Goal: Book appointment/travel/reservation

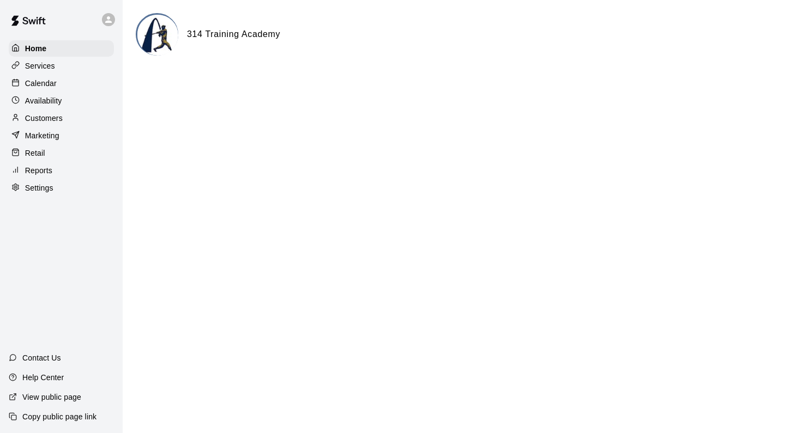
click at [80, 83] on div "Calendar" at bounding box center [61, 83] width 105 height 16
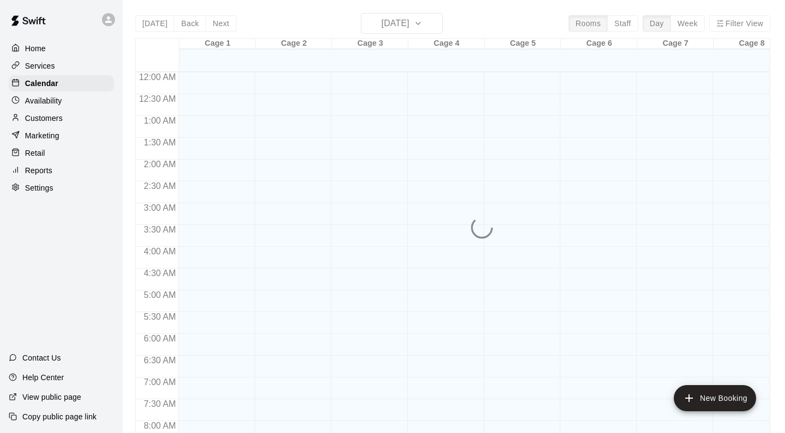
scroll to position [472, 0]
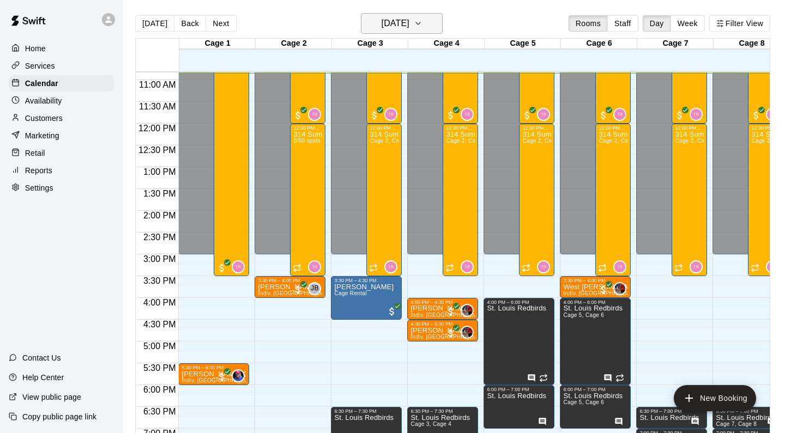
click at [422, 20] on icon "button" at bounding box center [418, 23] width 9 height 13
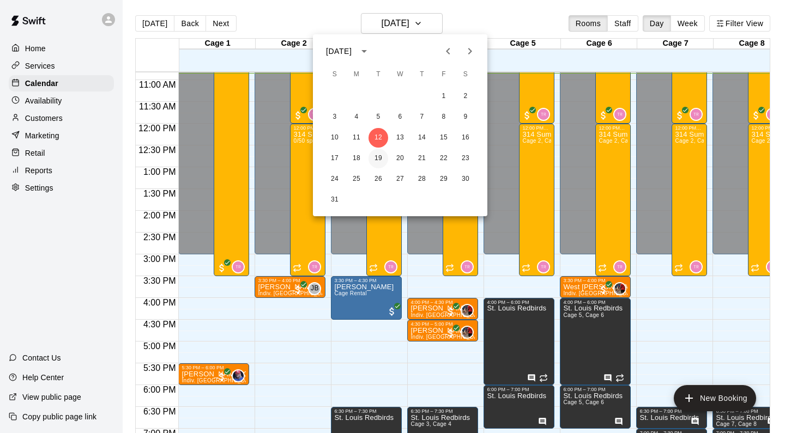
click at [377, 156] on button "19" at bounding box center [378, 159] width 20 height 20
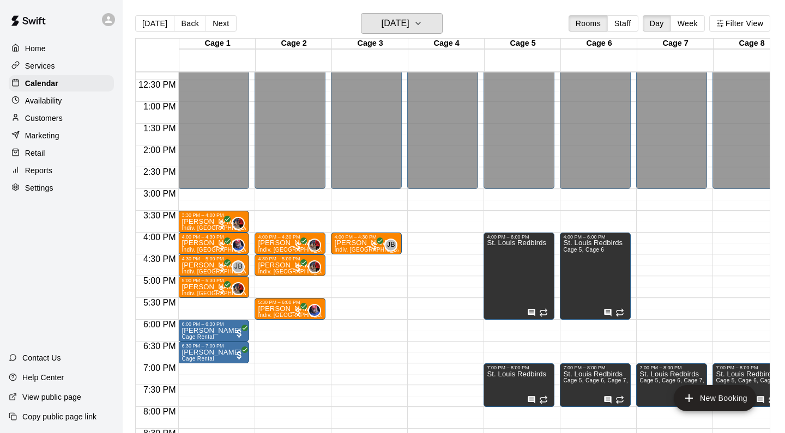
scroll to position [540, 0]
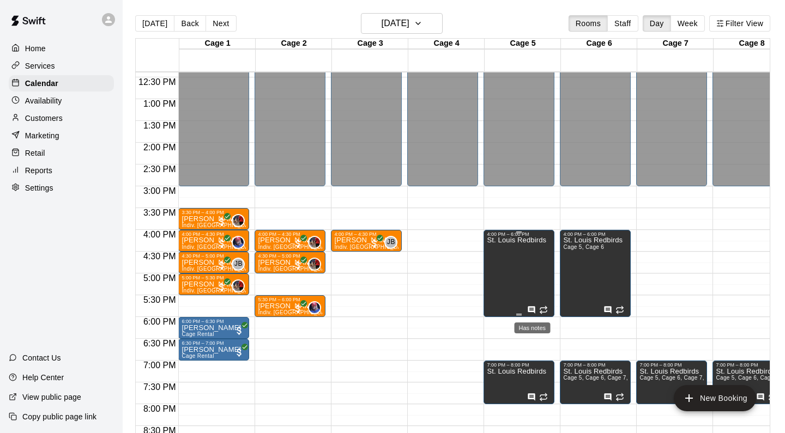
click at [531, 309] on icon "Has notes" at bounding box center [531, 310] width 9 height 9
click at [541, 319] on icon "edit" at bounding box center [538, 317] width 13 height 13
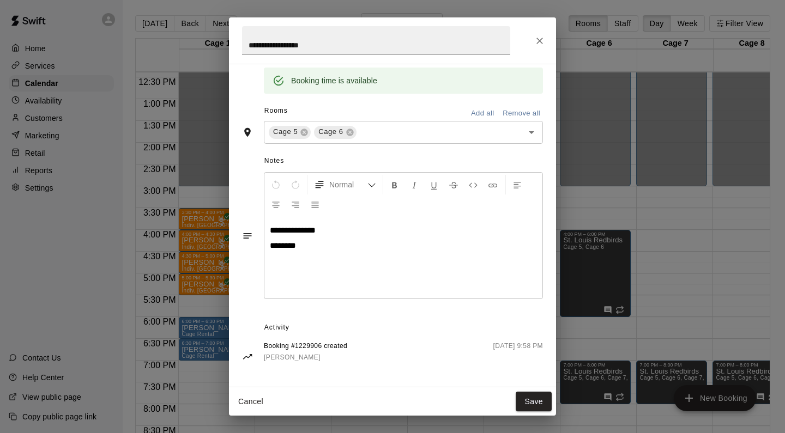
scroll to position [223, 0]
click at [537, 40] on icon "Close" at bounding box center [539, 40] width 11 height 11
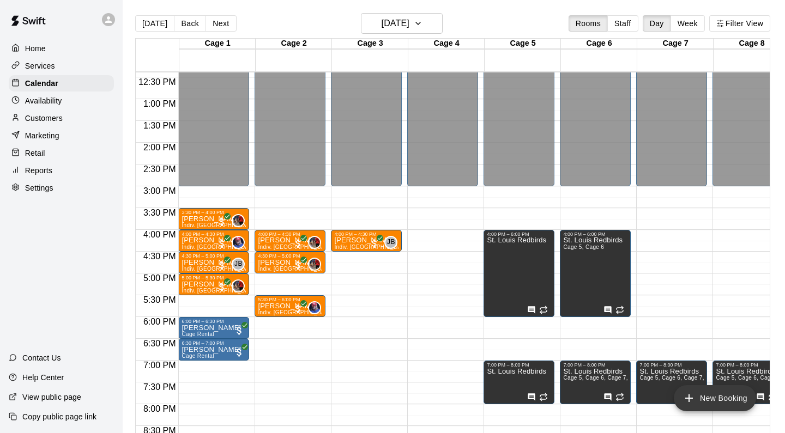
click at [721, 405] on button "New Booking" at bounding box center [715, 398] width 82 height 26
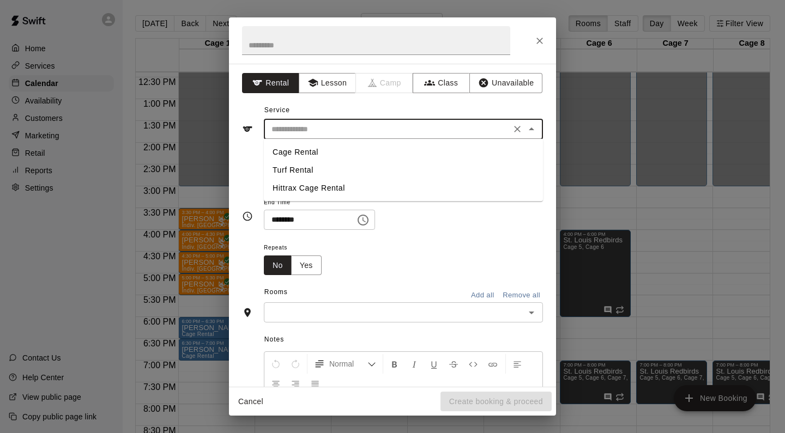
click at [332, 135] on input "text" at bounding box center [387, 130] width 240 height 14
click at [329, 148] on li "Cage Rental" at bounding box center [403, 152] width 279 height 18
type input "**********"
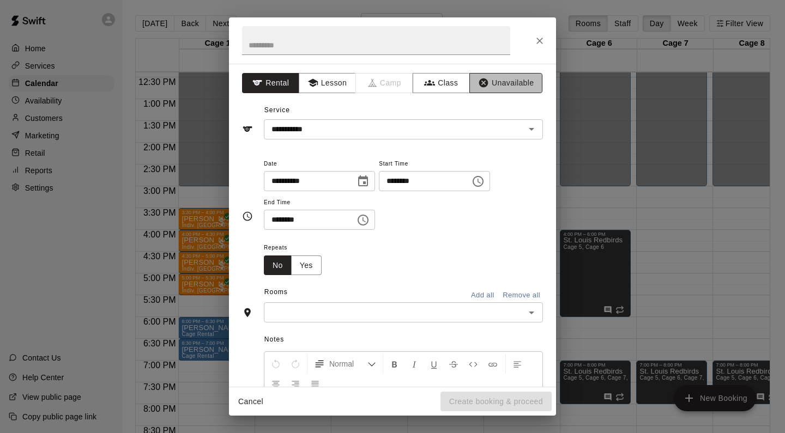
click at [507, 86] on button "Unavailable" at bounding box center [505, 83] width 73 height 20
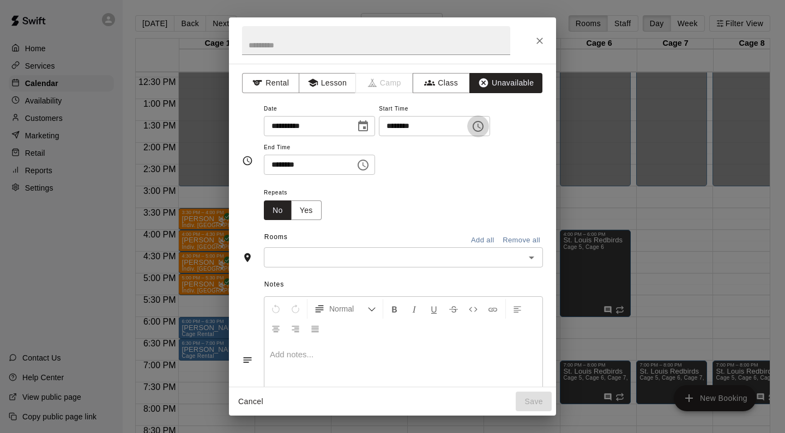
click at [484, 131] on icon "Choose time, selected time is 10:00 AM" at bounding box center [477, 126] width 13 height 13
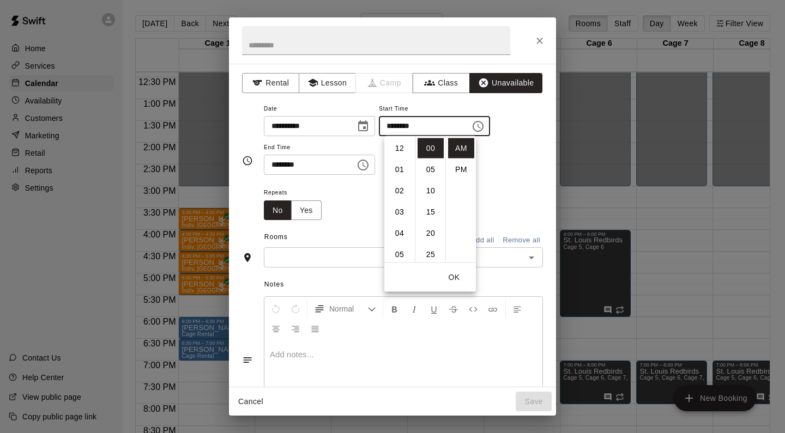
scroll to position [213, 0]
click at [404, 159] on li "05" at bounding box center [399, 163] width 26 height 20
click at [434, 232] on li "30" at bounding box center [430, 227] width 26 height 20
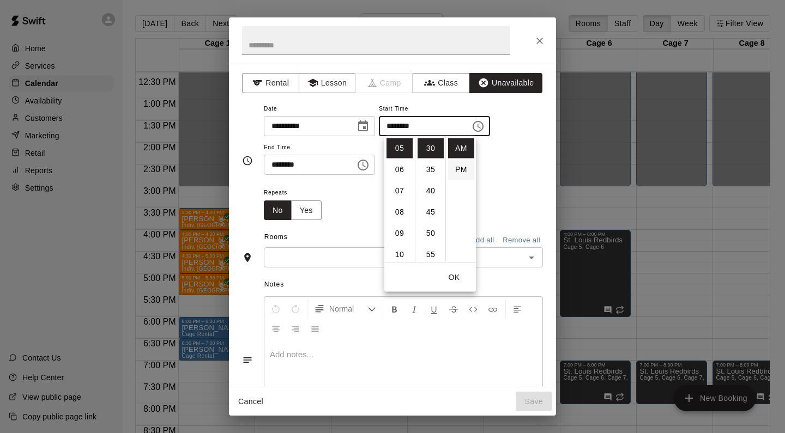
click at [466, 167] on li "PM" at bounding box center [461, 170] width 26 height 20
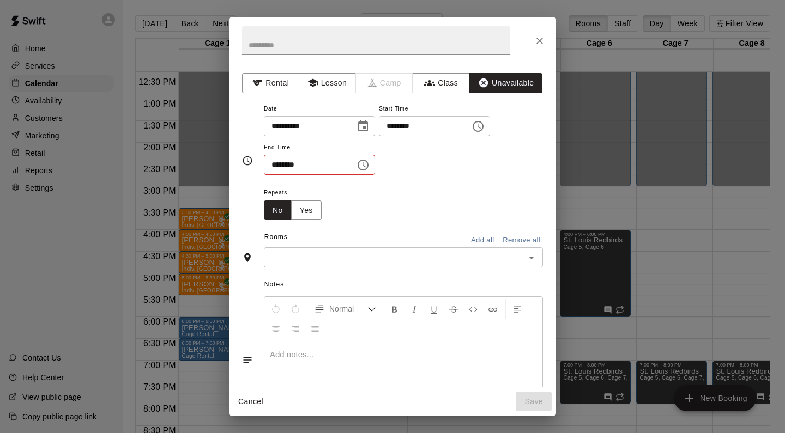
type input "********"
click at [345, 167] on input "********" at bounding box center [306, 165] width 84 height 20
click at [368, 167] on icon "Choose time, selected time is 10:30 AM" at bounding box center [362, 165] width 13 height 13
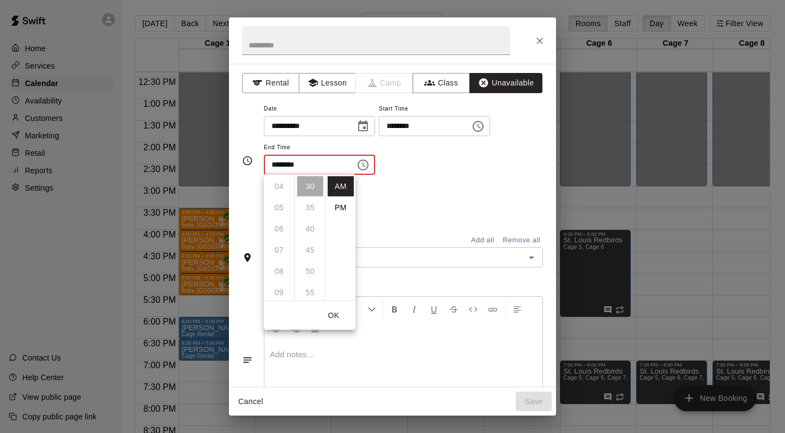
scroll to position [78, 0]
click at [342, 208] on li "PM" at bounding box center [340, 208] width 26 height 20
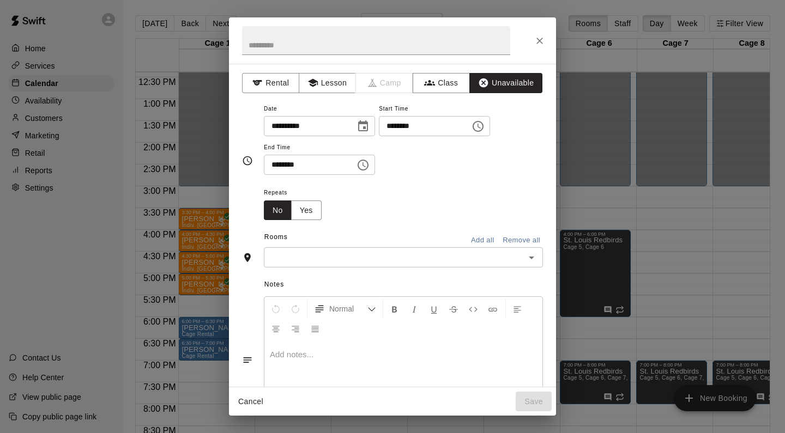
scroll to position [162, 0]
click at [305, 168] on input "********" at bounding box center [306, 165] width 84 height 20
click at [368, 166] on icon "Choose time, selected time is 10:30 PM" at bounding box center [362, 165] width 13 height 13
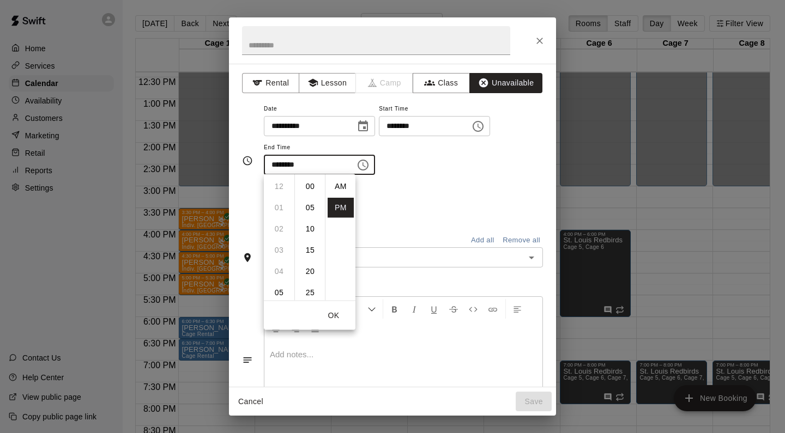
scroll to position [20, 0]
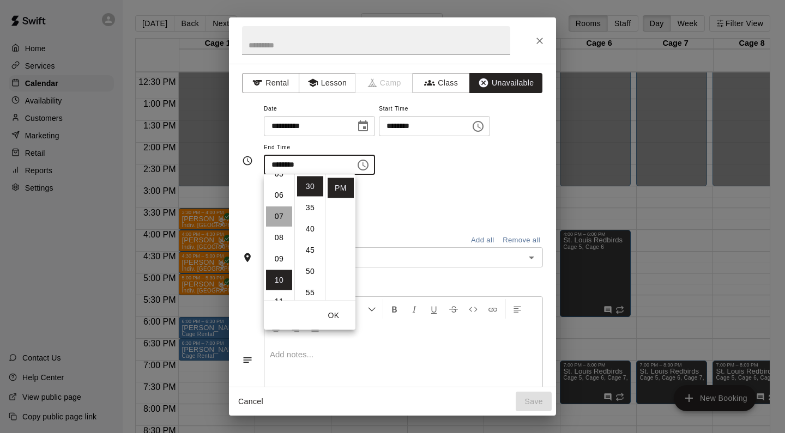
click at [282, 217] on li "07" at bounding box center [279, 217] width 26 height 20
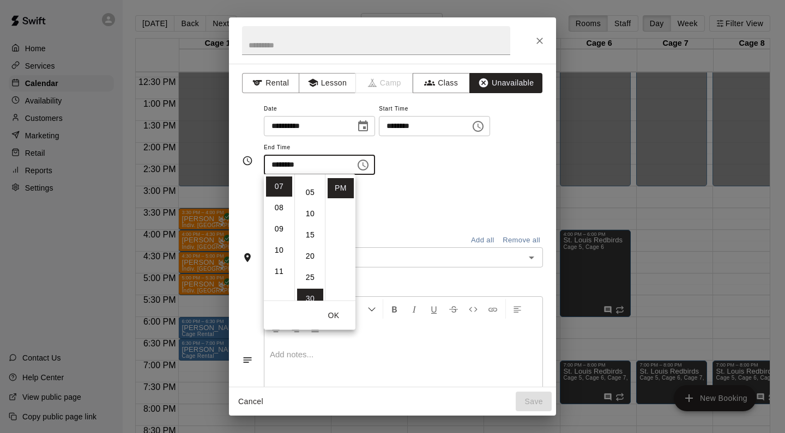
scroll to position [3, 0]
click at [314, 181] on li "00" at bounding box center [310, 183] width 26 height 20
type input "********"
click at [333, 314] on button "OK" at bounding box center [333, 316] width 35 height 20
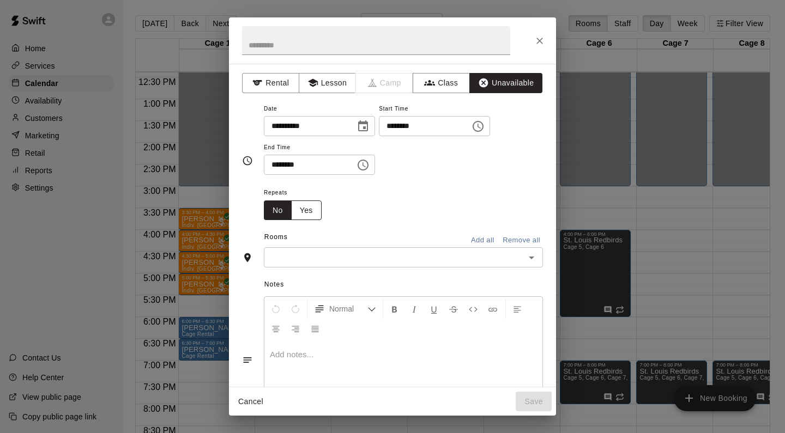
click at [307, 208] on button "Yes" at bounding box center [306, 211] width 31 height 20
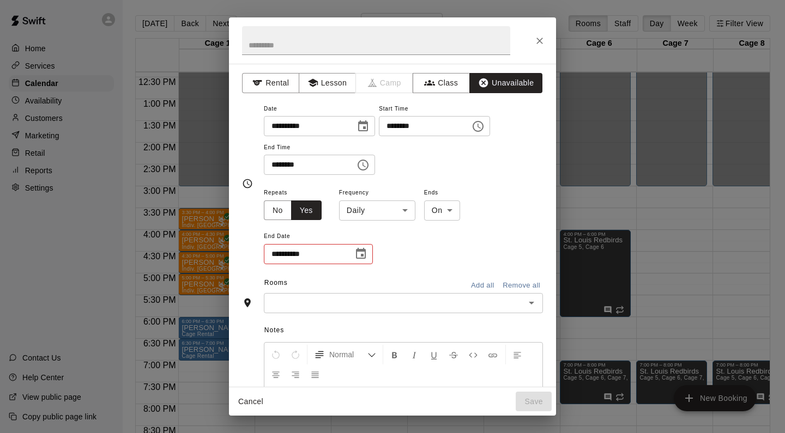
click at [407, 208] on body "Home Services Calendar Availability Customers Marketing Retail Reports Settings…" at bounding box center [392, 225] width 785 height 451
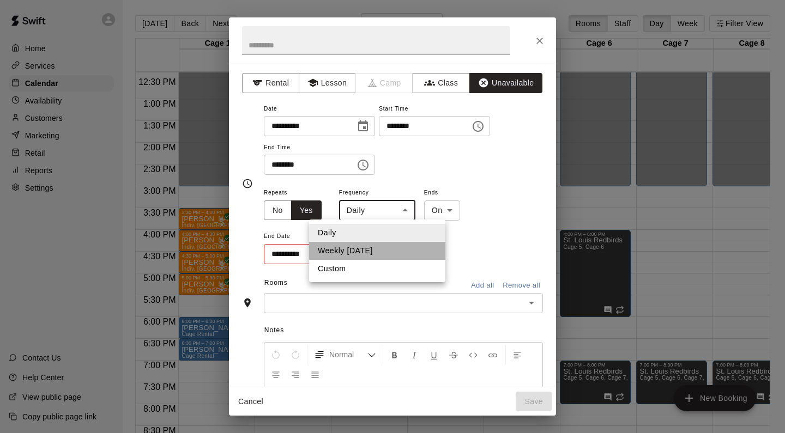
click at [391, 251] on li "Weekly [DATE]" at bounding box center [377, 251] width 136 height 18
type input "******"
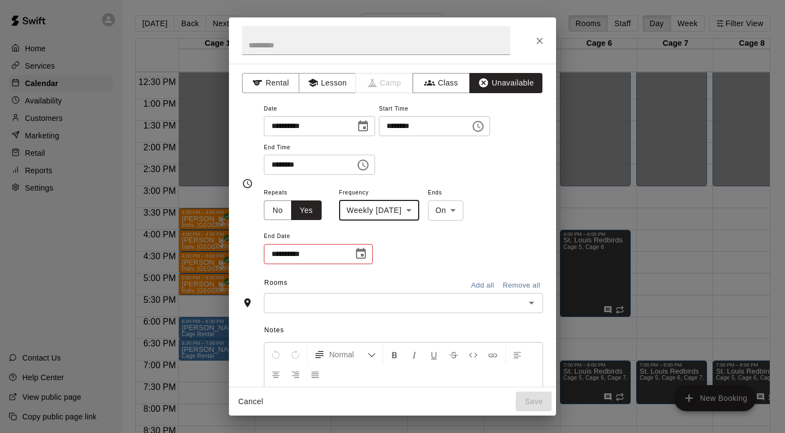
click at [357, 251] on icon "Choose date" at bounding box center [360, 253] width 13 height 13
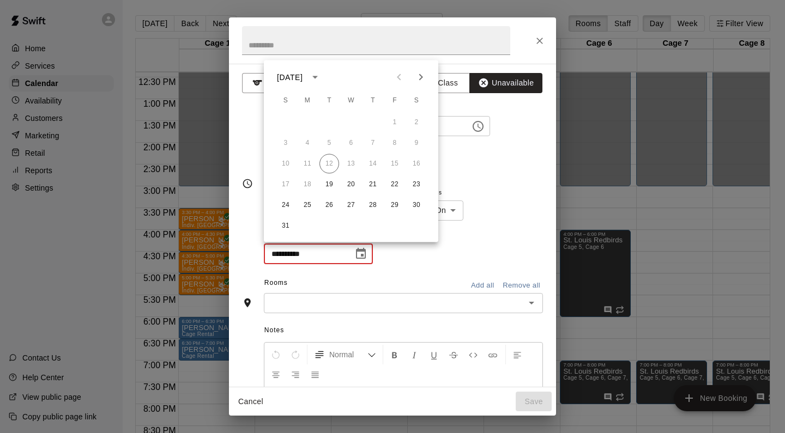
click at [423, 78] on icon "Next month" at bounding box center [420, 77] width 13 height 13
click at [329, 145] on button "7" at bounding box center [329, 144] width 20 height 20
type input "**********"
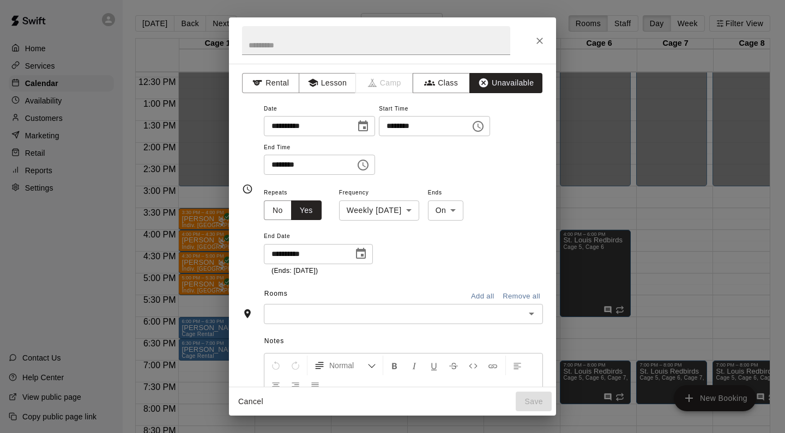
click at [395, 312] on input "text" at bounding box center [394, 314] width 254 height 14
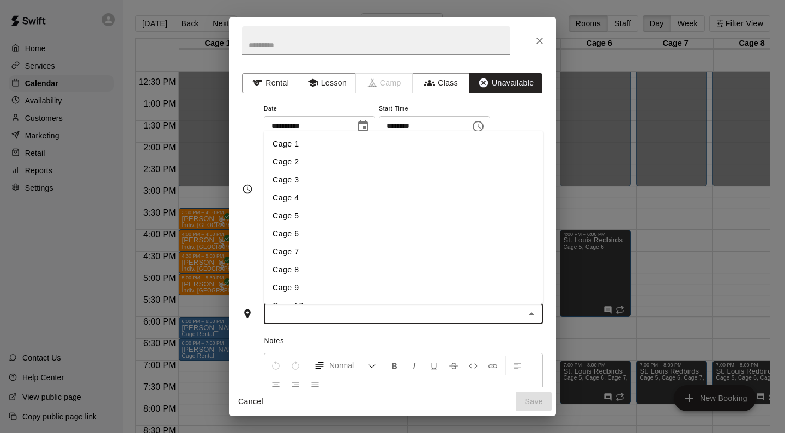
click at [323, 175] on li "Cage 3" at bounding box center [403, 180] width 279 height 18
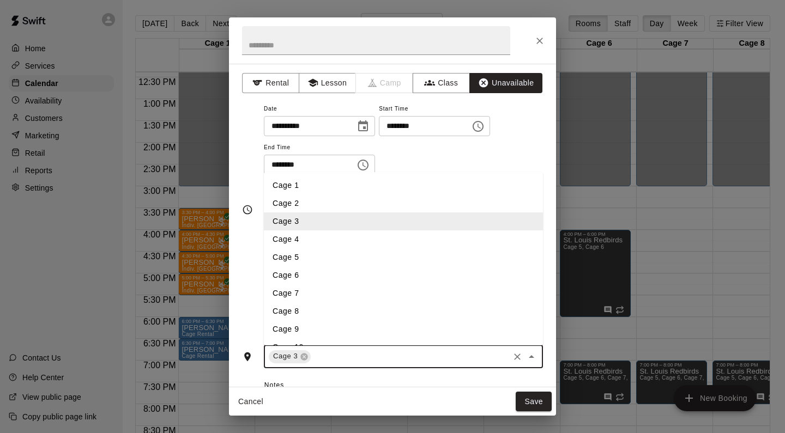
click at [338, 355] on input "text" at bounding box center [409, 357] width 195 height 14
click at [328, 235] on li "Cage 4" at bounding box center [403, 239] width 279 height 18
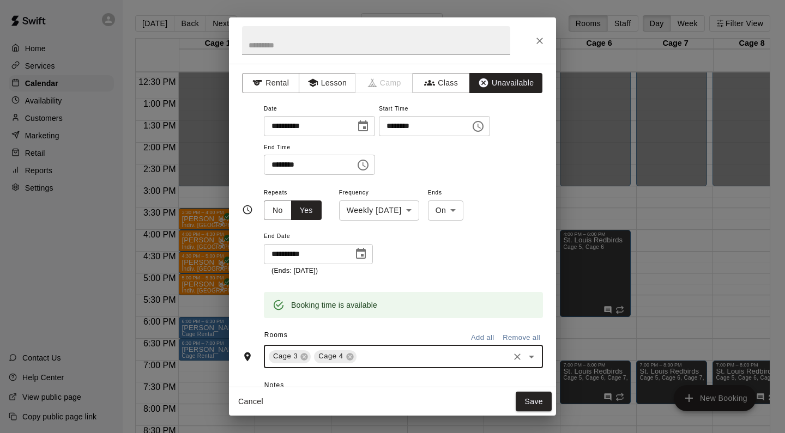
scroll to position [75, 0]
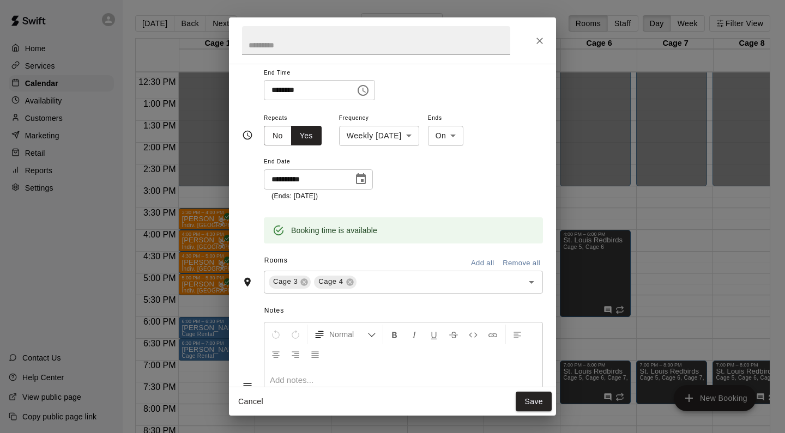
click at [324, 376] on p at bounding box center [403, 380] width 267 height 11
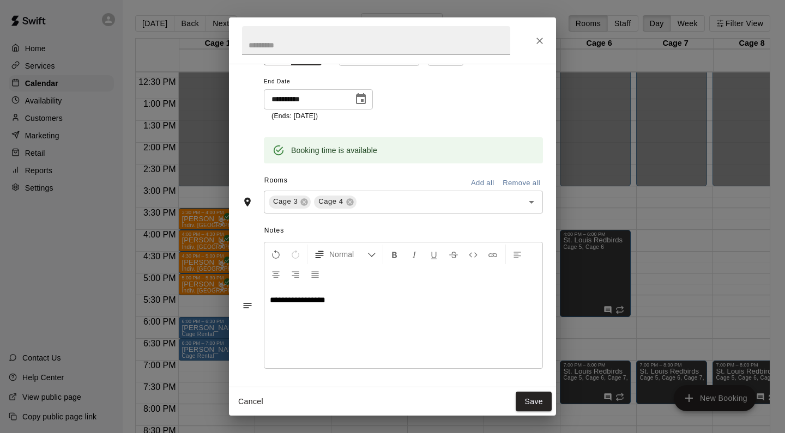
scroll to position [154, 0]
click at [527, 401] on button "Save" at bounding box center [533, 402] width 36 height 20
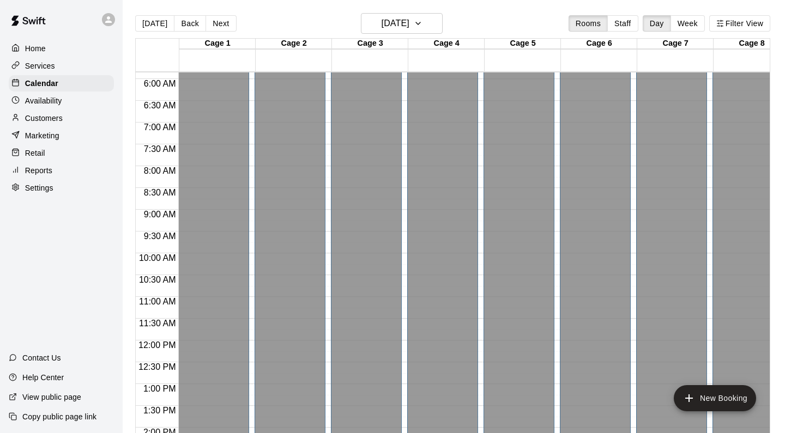
scroll to position [221, 0]
